Goal: Task Accomplishment & Management: Complete application form

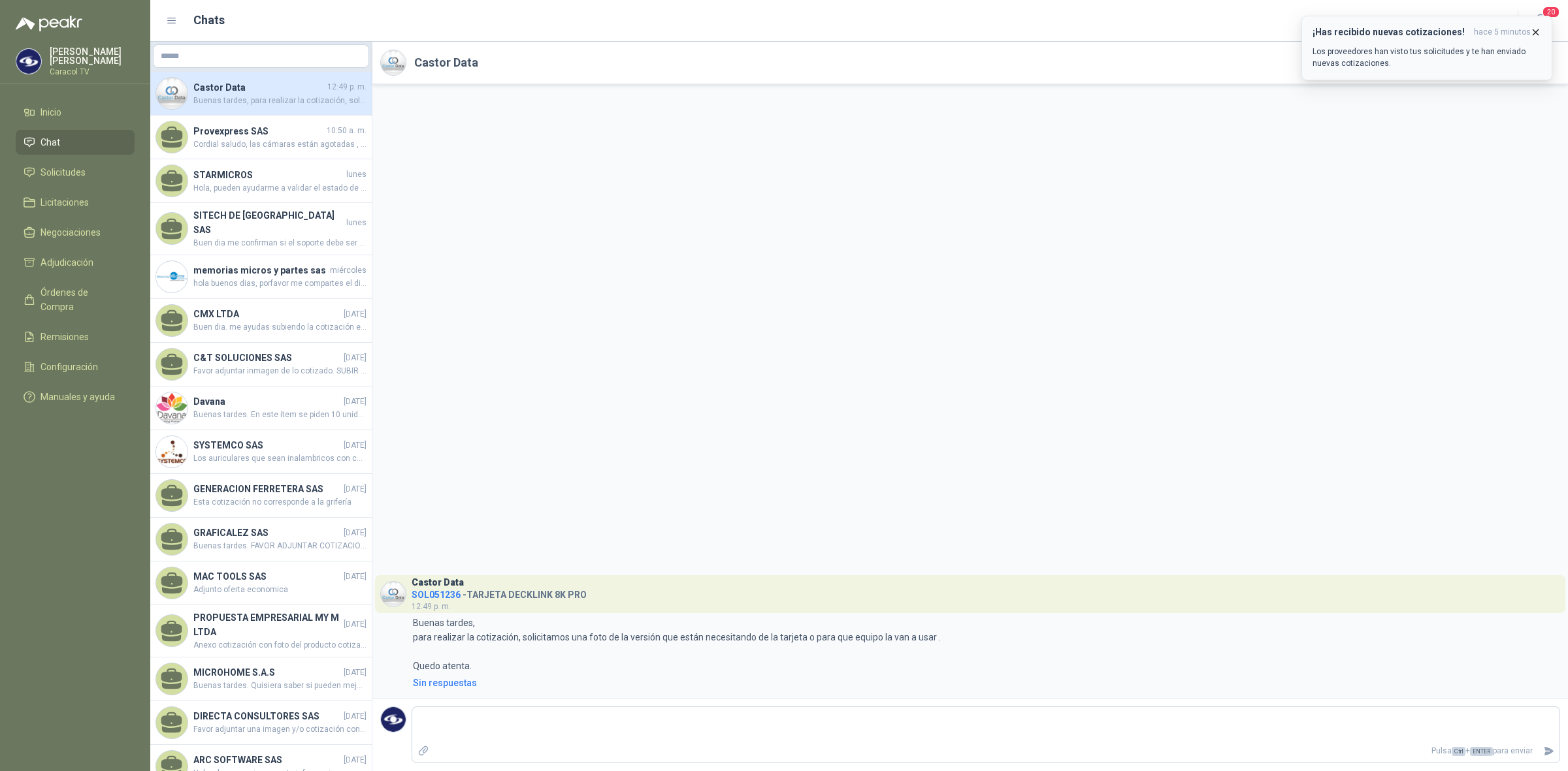
click at [1441, 55] on p "Los proveedores han visto tus solicitudes y te han enviado nuevas cotizaciones." at bounding box center [1427, 57] width 228 height 24
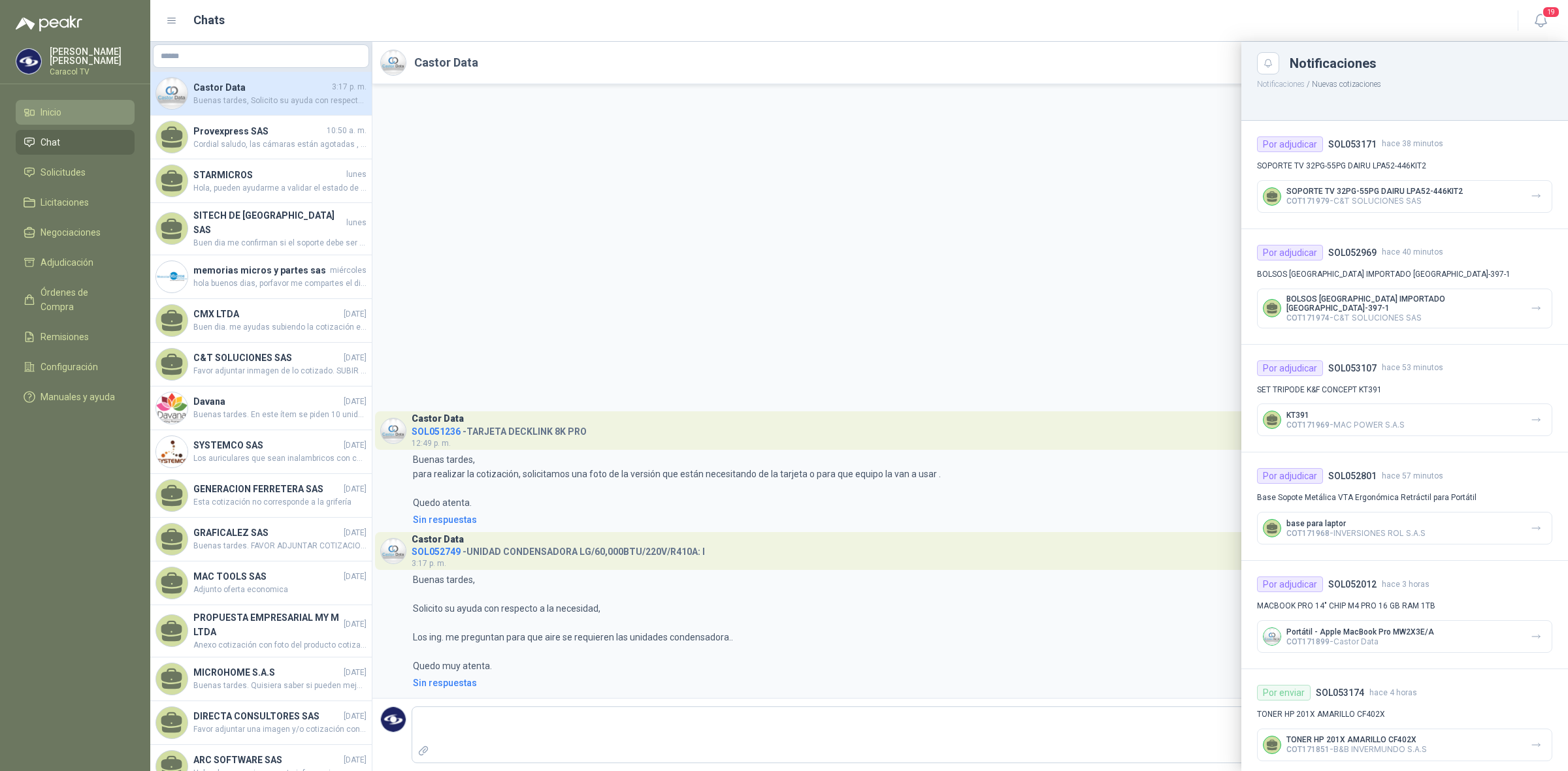
click at [42, 114] on span "Inicio" at bounding box center [51, 112] width 21 height 14
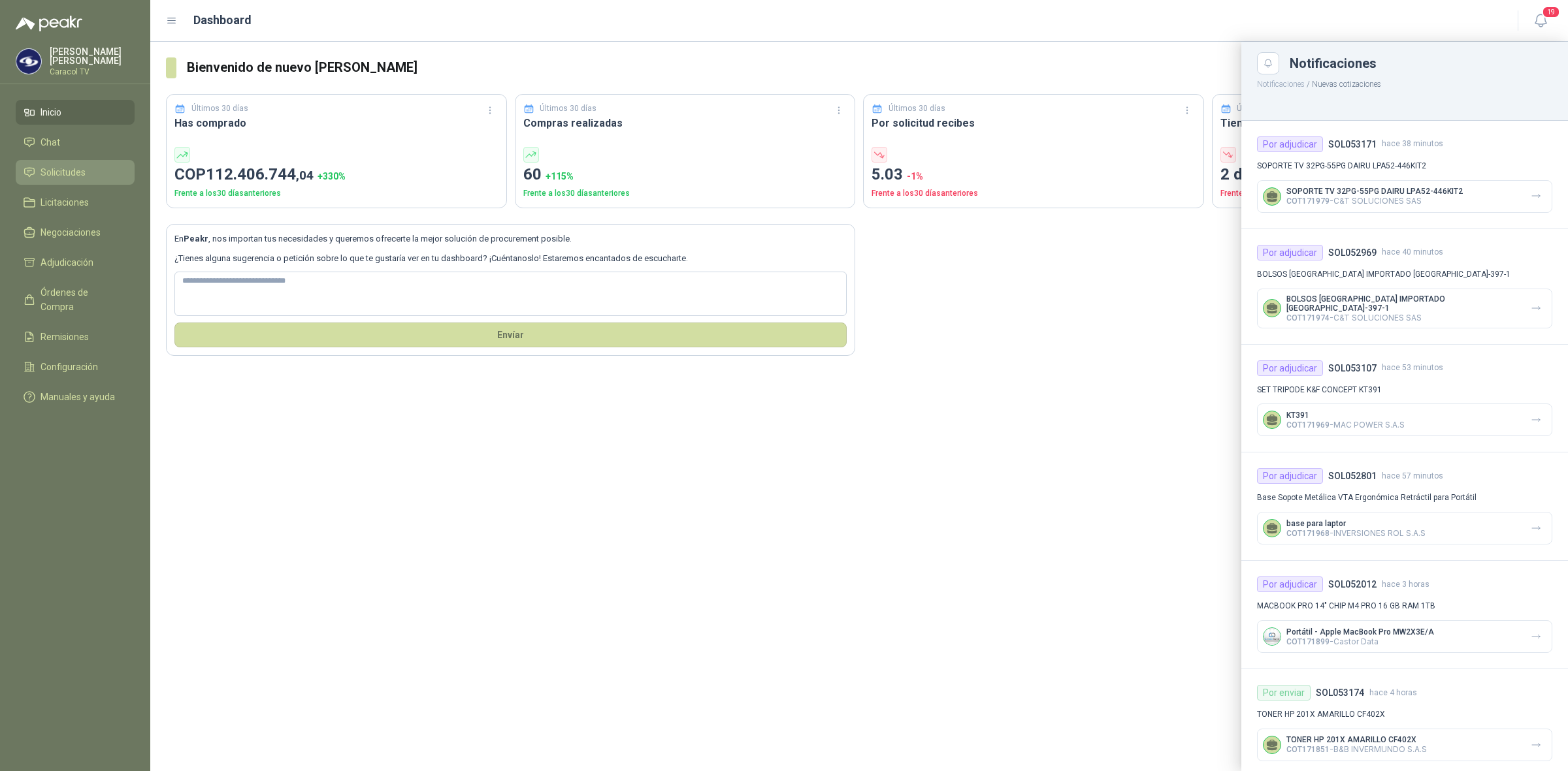
click at [60, 169] on span "Solicitudes" at bounding box center [62, 172] width 45 height 14
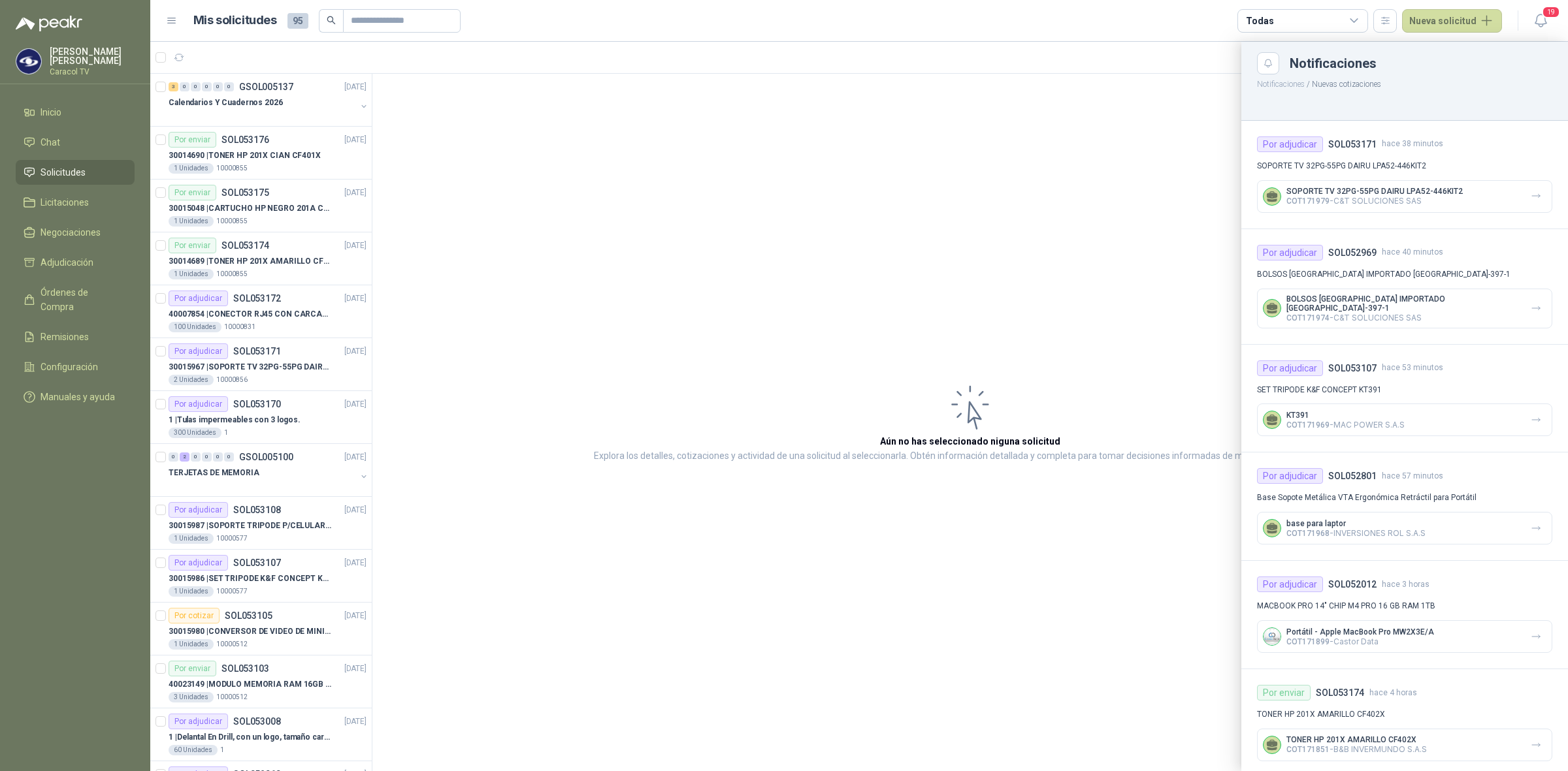
click at [1174, 235] on div at bounding box center [859, 407] width 1418 height 730
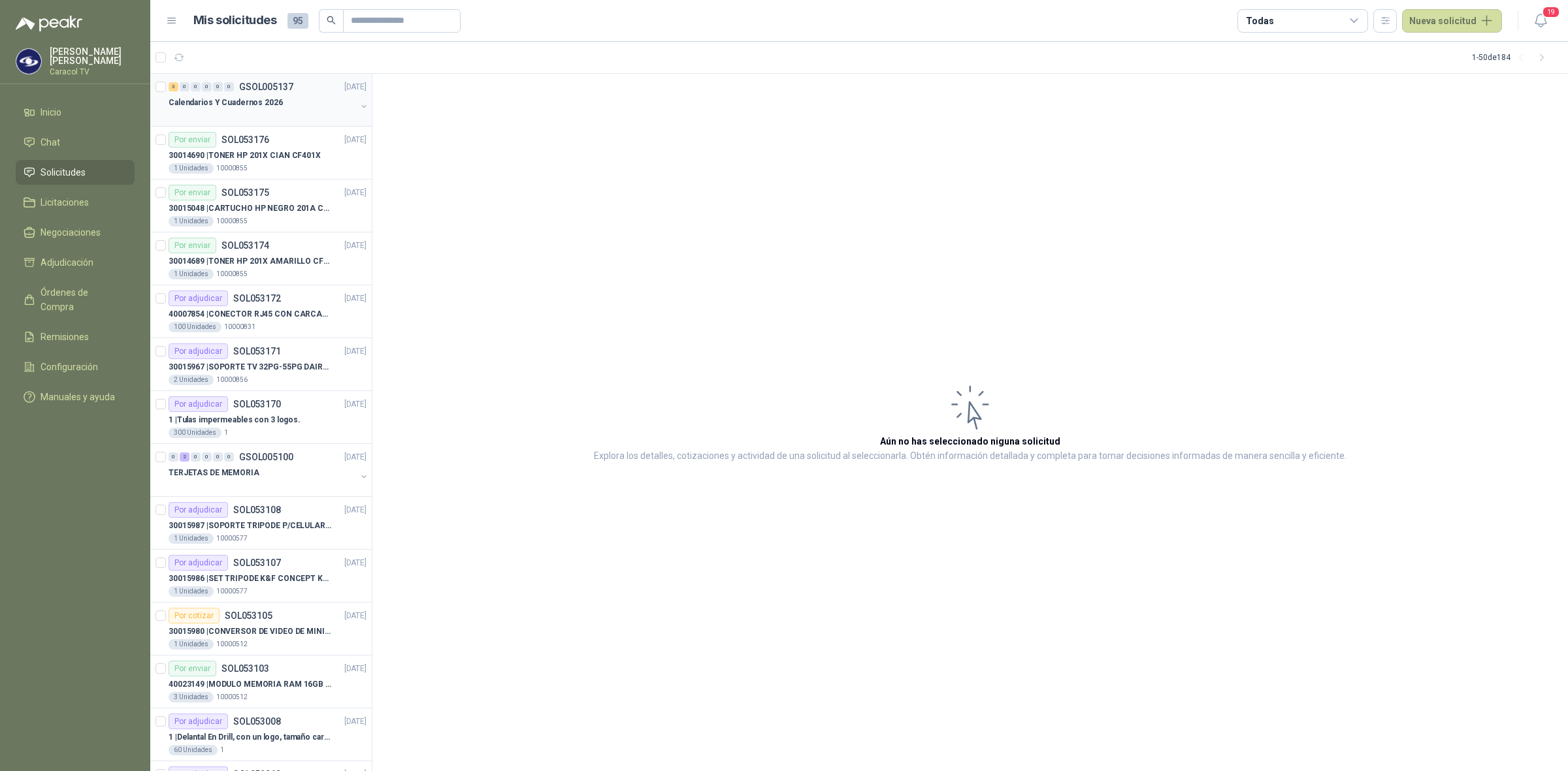
click at [282, 109] on div "Calendarios Y Cuadernos 2026" at bounding box center [262, 108] width 187 height 26
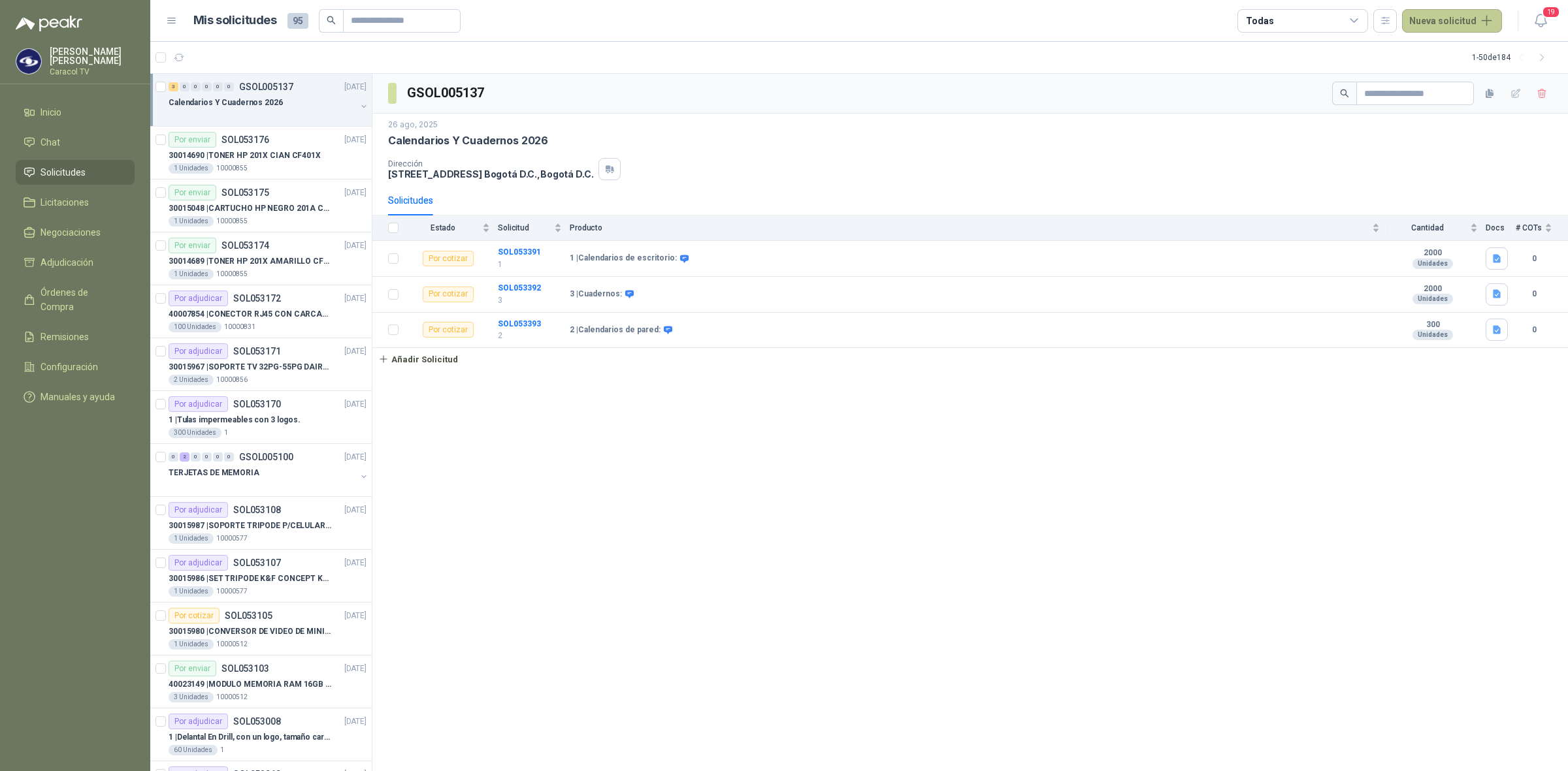
click at [1450, 14] on button "Nueva solicitud" at bounding box center [1452, 20] width 100 height 24
click at [1449, 45] on link "Solicitud" at bounding box center [1467, 52] width 111 height 23
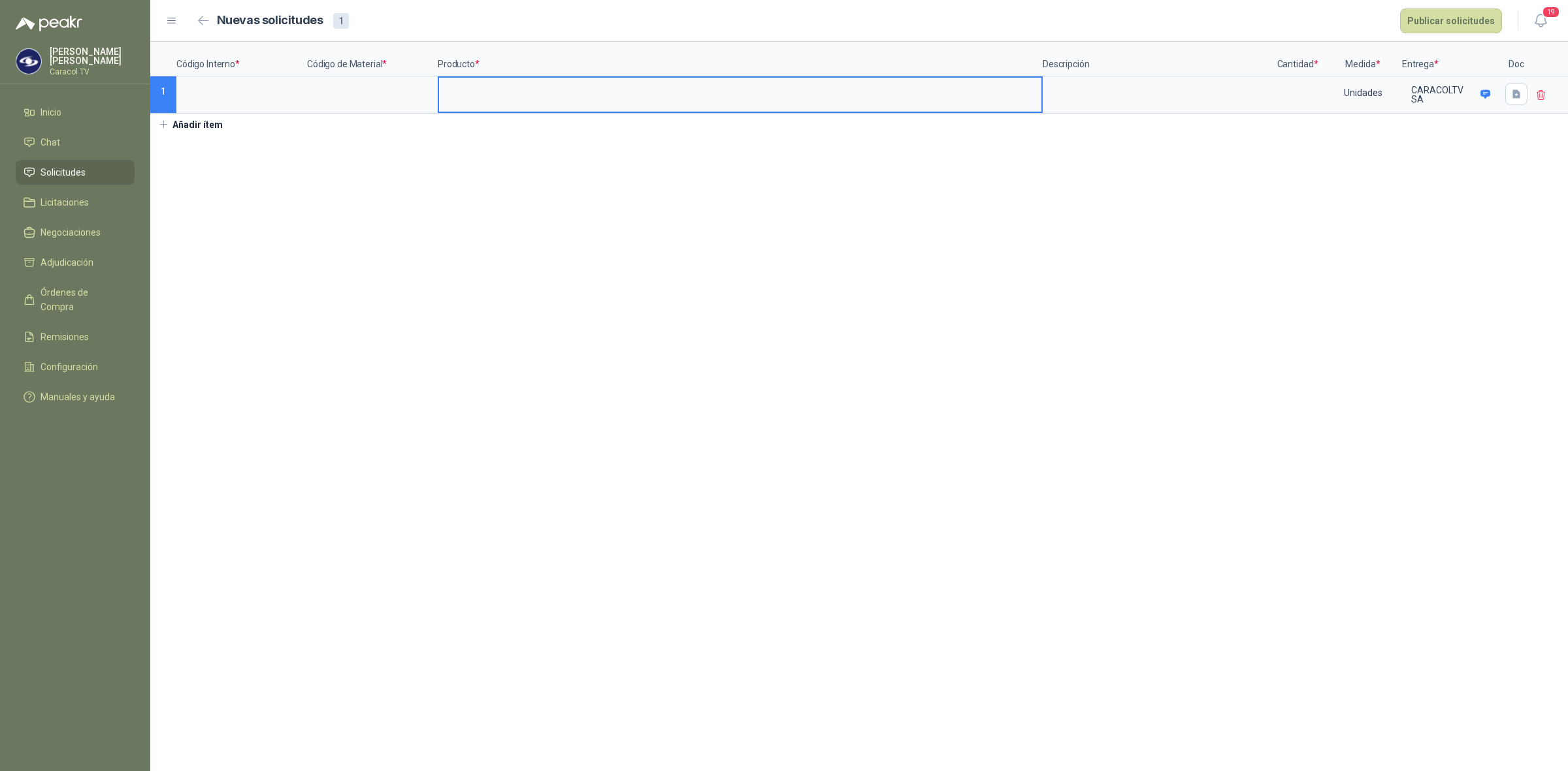
click at [473, 92] on input at bounding box center [741, 90] width 603 height 25
click at [1113, 98] on textarea at bounding box center [1156, 92] width 226 height 30
click at [1305, 104] on input at bounding box center [1297, 90] width 50 height 25
type input "*"
click at [376, 98] on input at bounding box center [372, 90] width 128 height 25
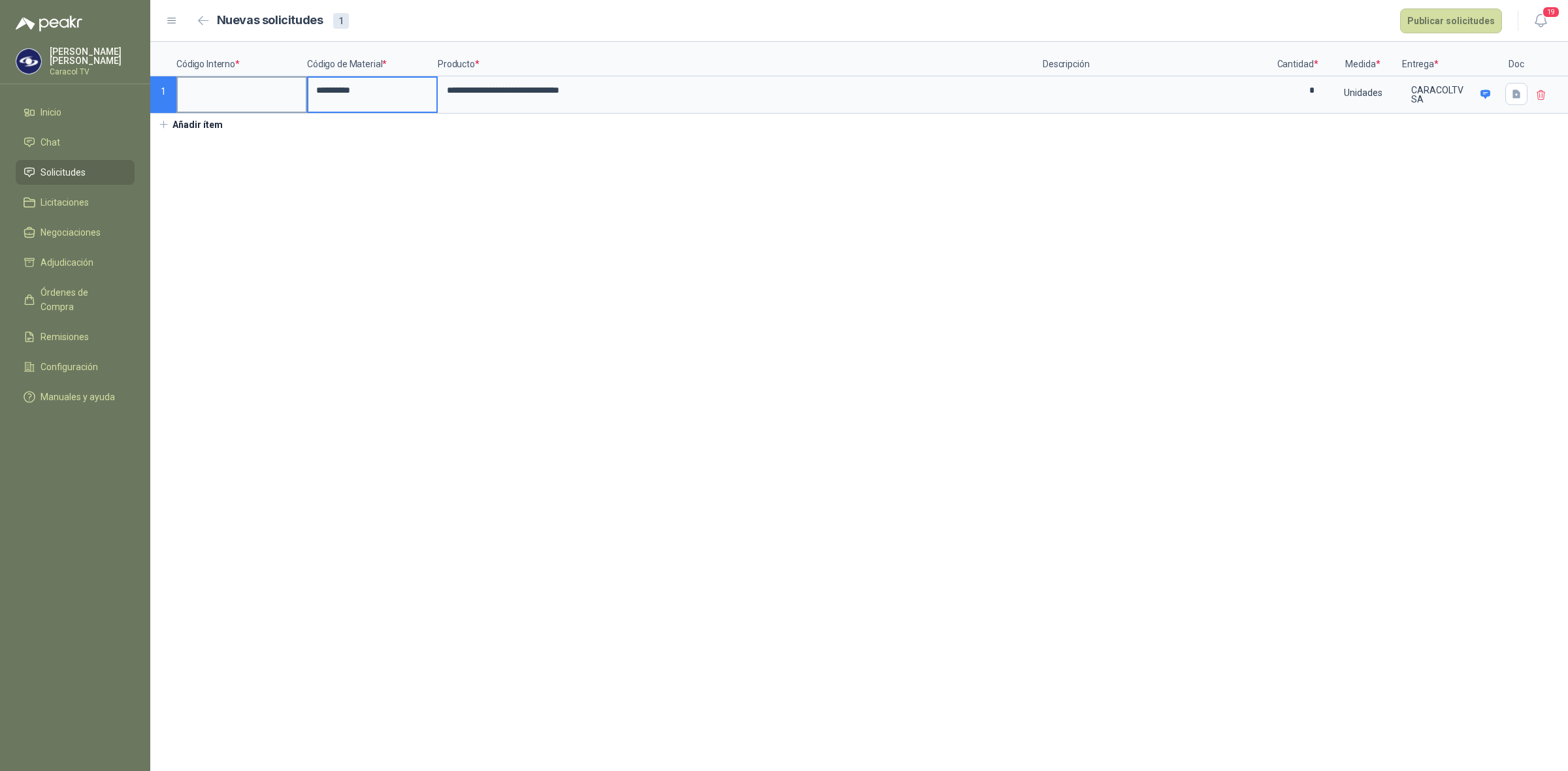
type input "**********"
click at [198, 99] on input at bounding box center [242, 90] width 128 height 25
type input "**********"
drag, startPoint x: 1460, startPoint y: 18, endPoint x: 1356, endPoint y: 337, distance: 335.5
click at [1356, 337] on main "**********" at bounding box center [859, 386] width 1418 height 771
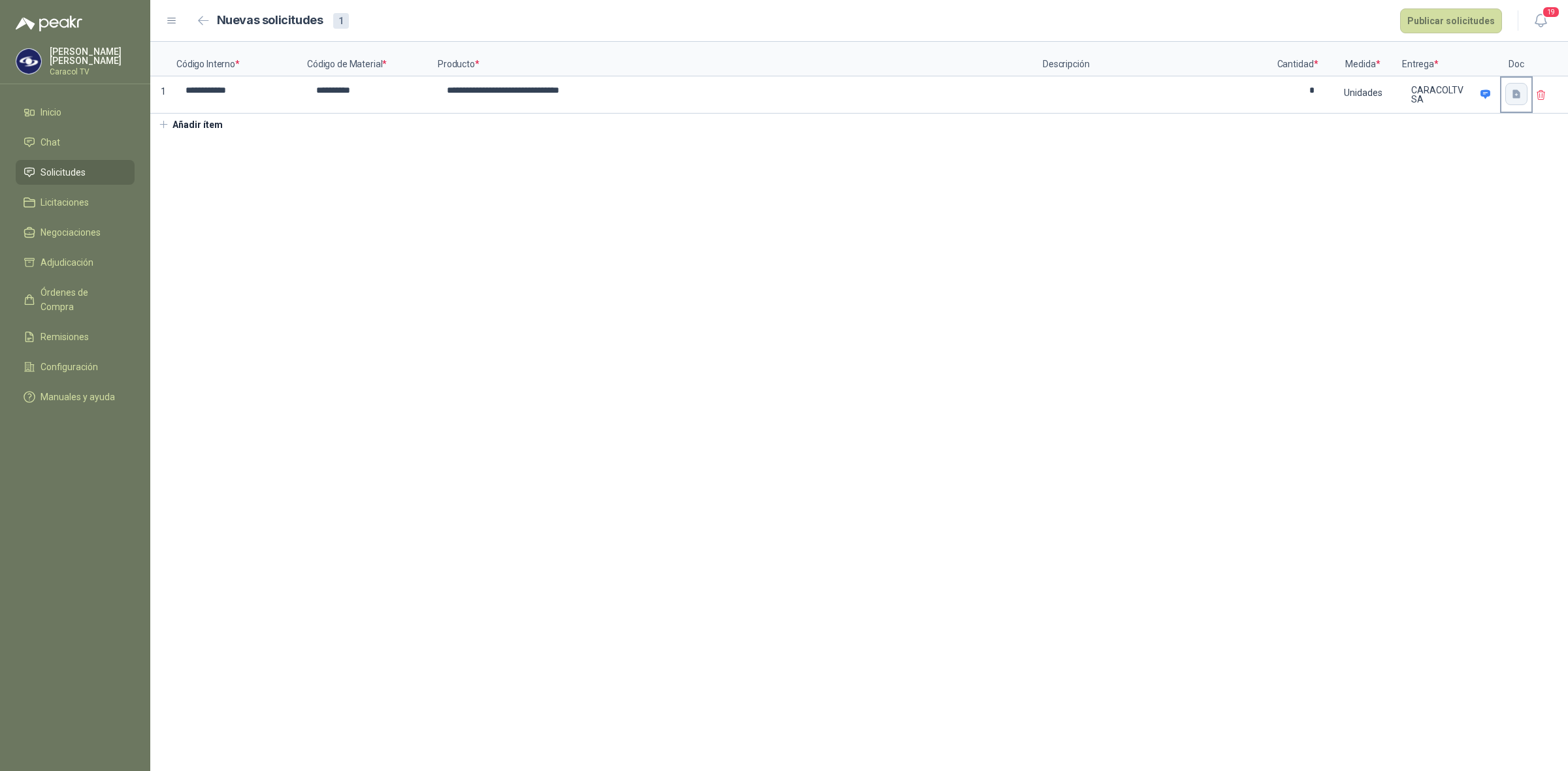
click at [1513, 93] on icon "button" at bounding box center [1516, 94] width 11 height 11
click at [1452, 180] on div "Cargar archivo" at bounding box center [1446, 182] width 60 height 26
click at [1451, 21] on button "Publicar solicitudes" at bounding box center [1451, 21] width 102 height 25
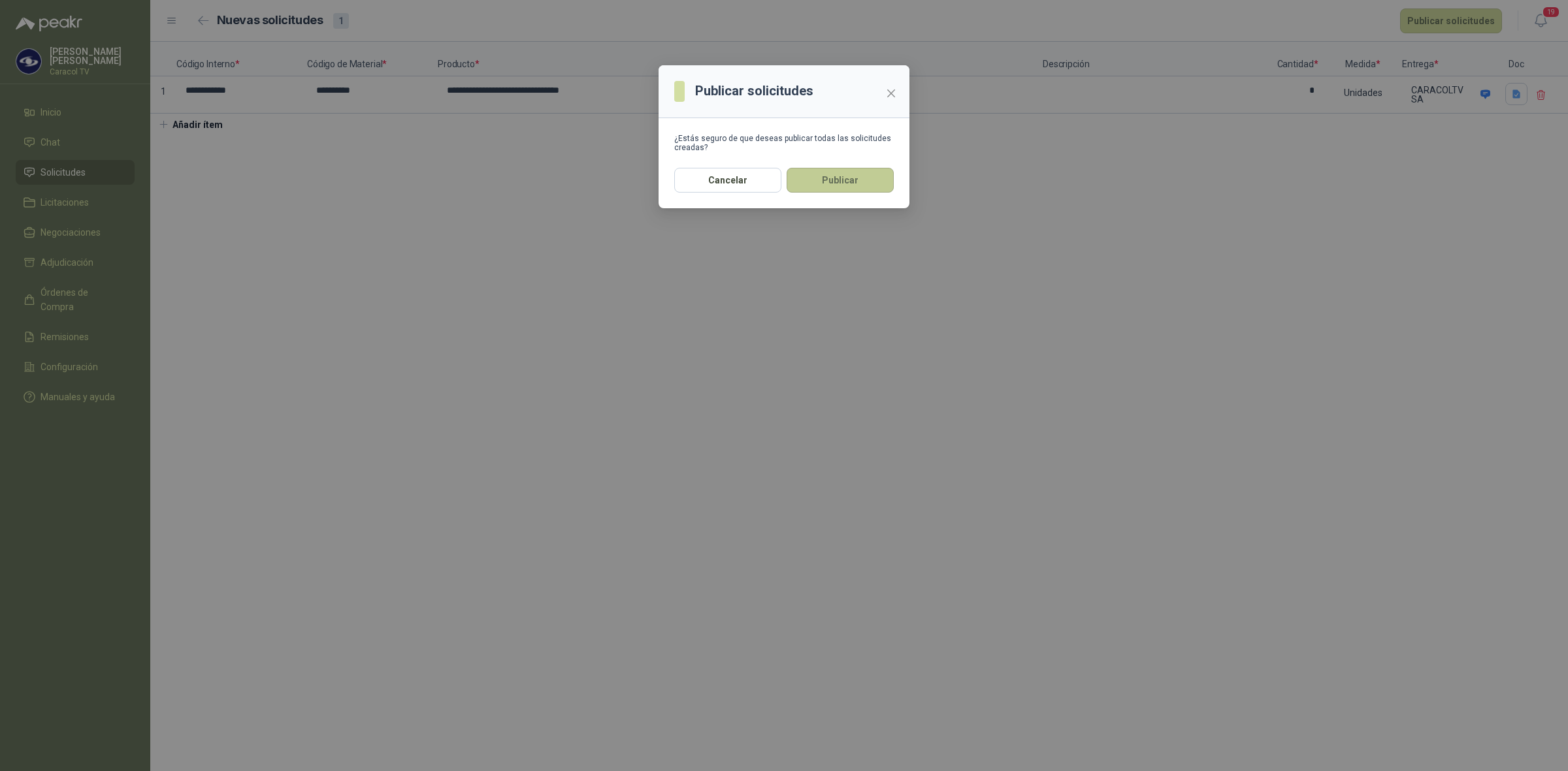
click at [831, 182] on button "Publicar" at bounding box center [840, 180] width 107 height 25
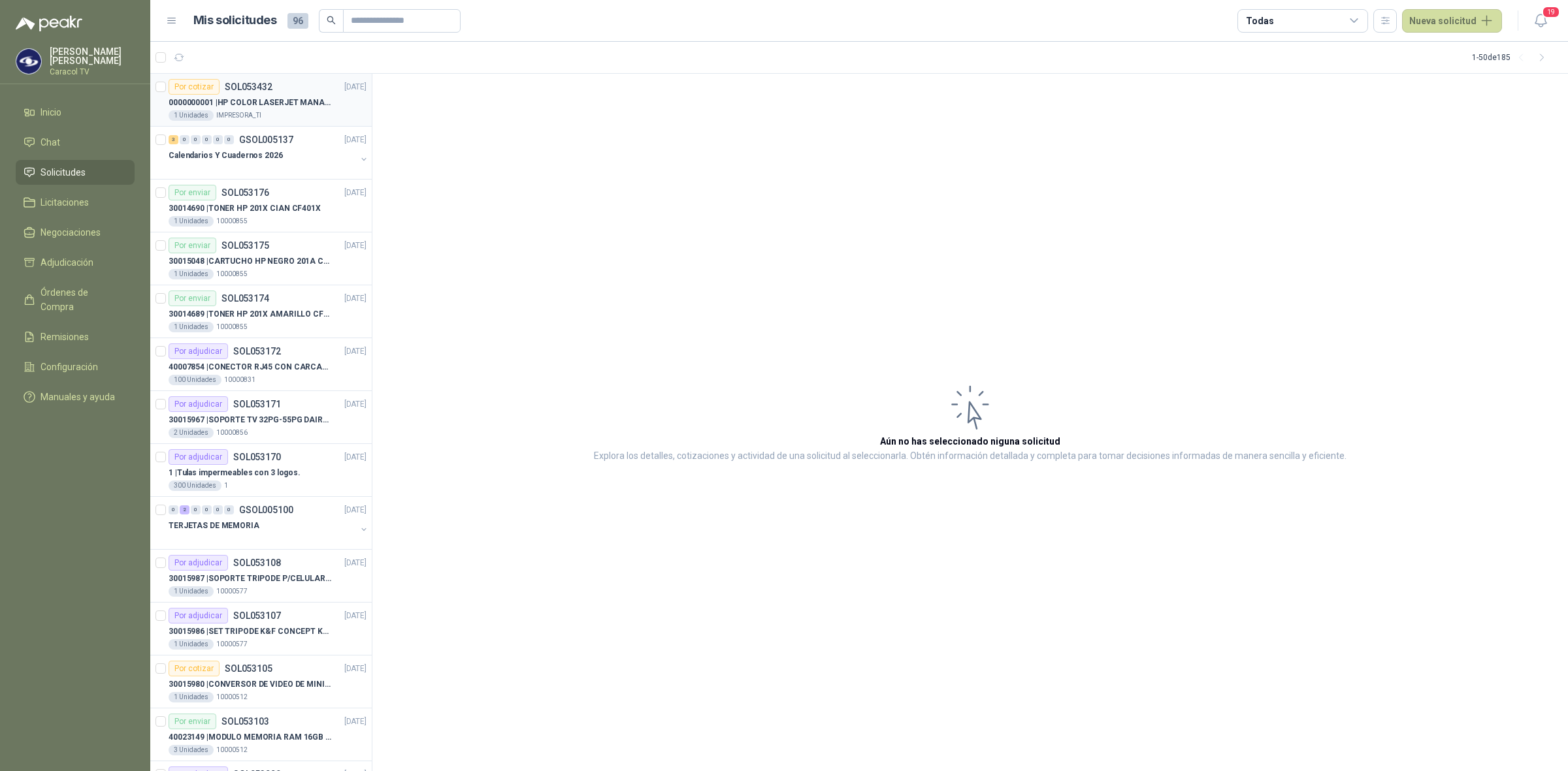
click at [252, 103] on p "0000000001 | HP COLOR LASERJET MANAGED E45028DN" at bounding box center [249, 103] width 163 height 12
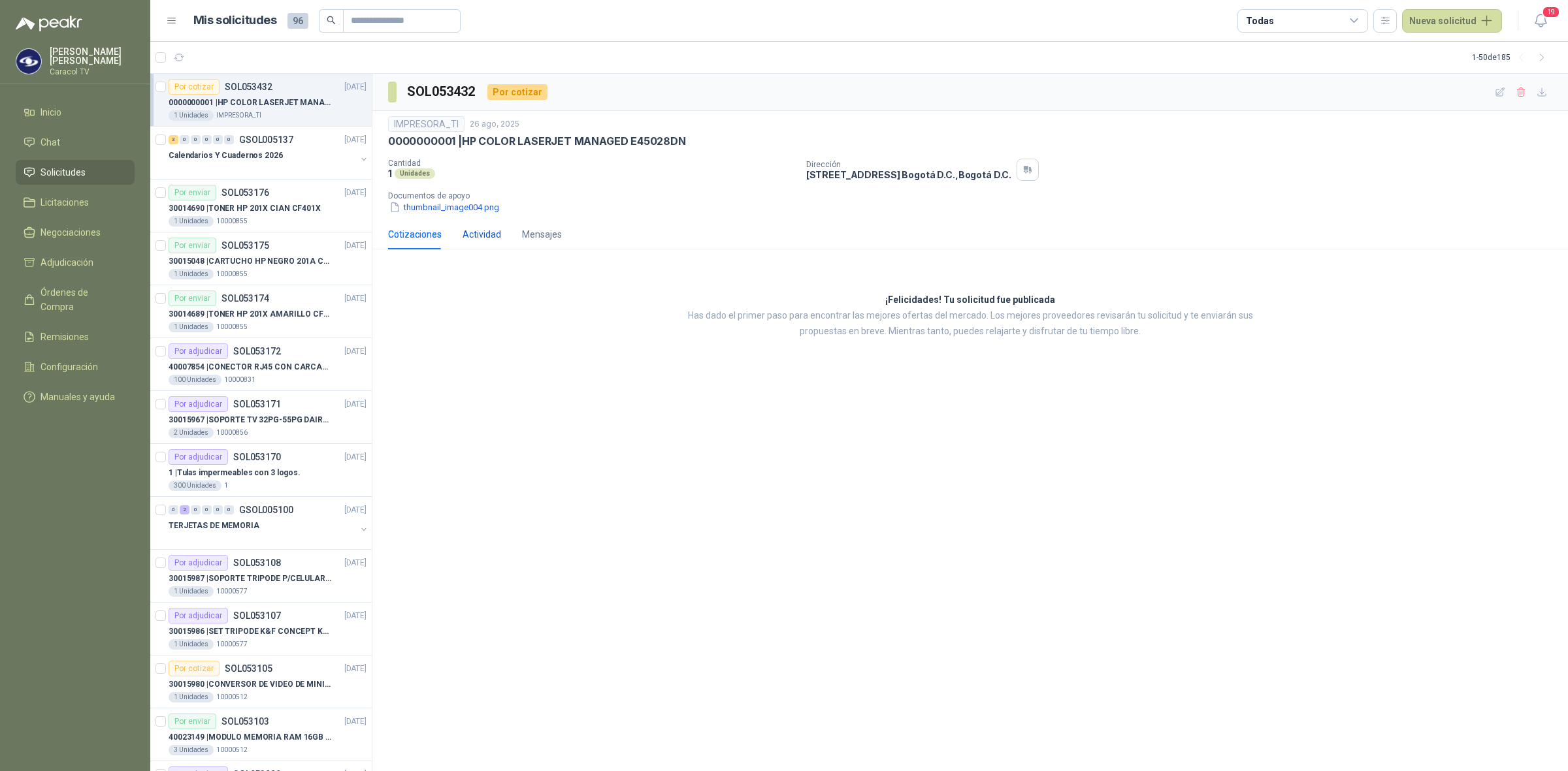
click at [482, 241] on div "Actividad" at bounding box center [482, 234] width 39 height 14
